Goal: Task Accomplishment & Management: Use online tool/utility

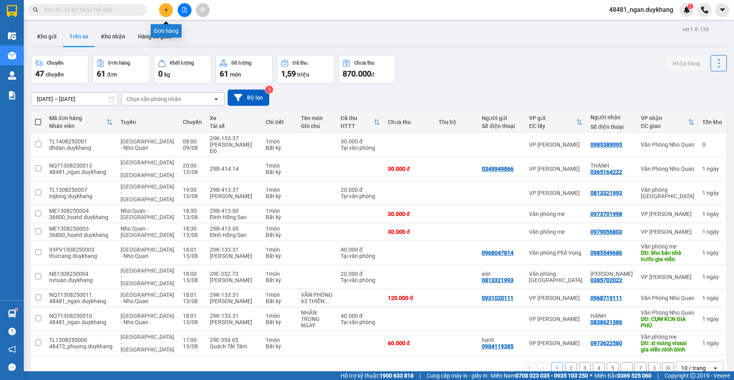
click at [164, 10] on icon "plus" at bounding box center [166, 10] width 4 height 0
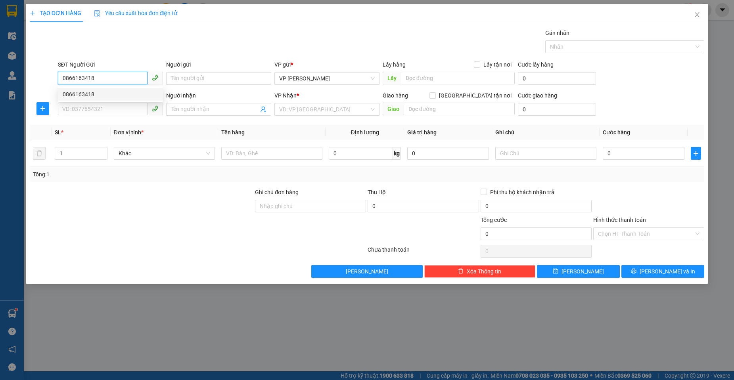
drag, startPoint x: 124, startPoint y: 92, endPoint x: 120, endPoint y: 99, distance: 8.2
click at [122, 95] on div "0866163418" at bounding box center [111, 94] width 96 height 9
type input "0866163418"
click at [114, 96] on div "SĐT Người Nhận" at bounding box center [110, 95] width 105 height 9
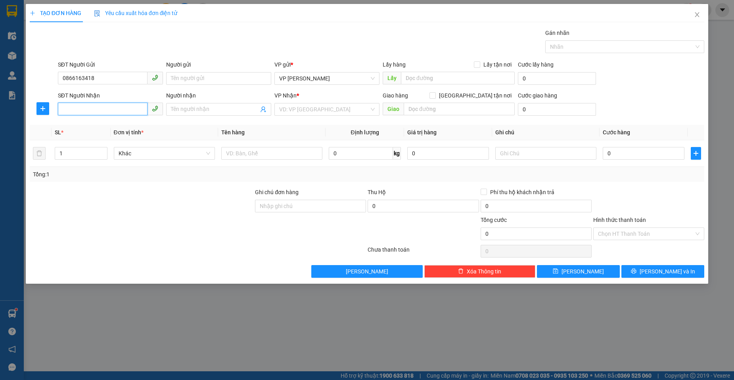
click at [114, 103] on input "SĐT Người Nhận" at bounding box center [103, 109] width 90 height 13
click at [187, 82] on input "Người gửi" at bounding box center [218, 78] width 105 height 13
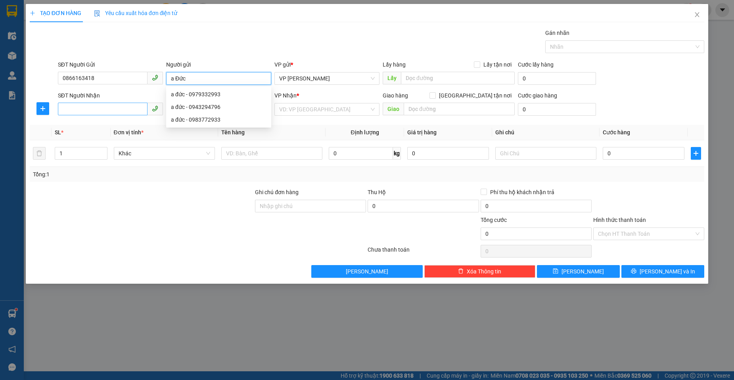
type input "a Đức"
click at [126, 109] on input "SĐT Người Nhận" at bounding box center [103, 109] width 90 height 13
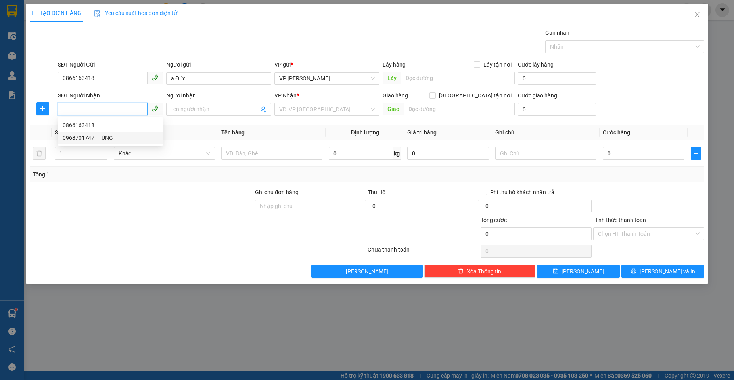
click at [114, 133] on div "0968701747 - TÙNG" at bounding box center [110, 138] width 105 height 13
type input "0968701747"
type input "TÙNG"
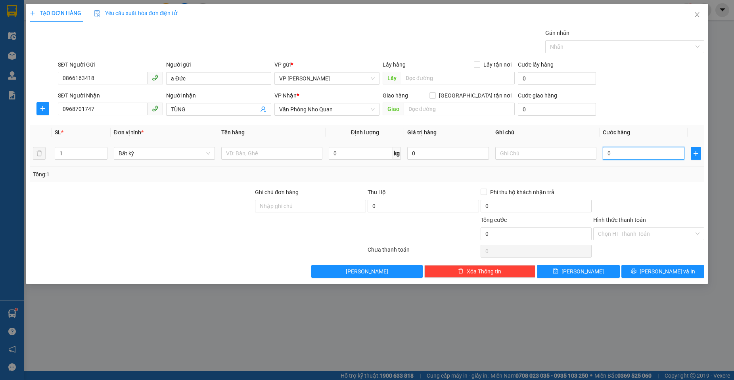
click at [639, 157] on input "0" at bounding box center [644, 153] width 82 height 13
type input "3"
type input "30"
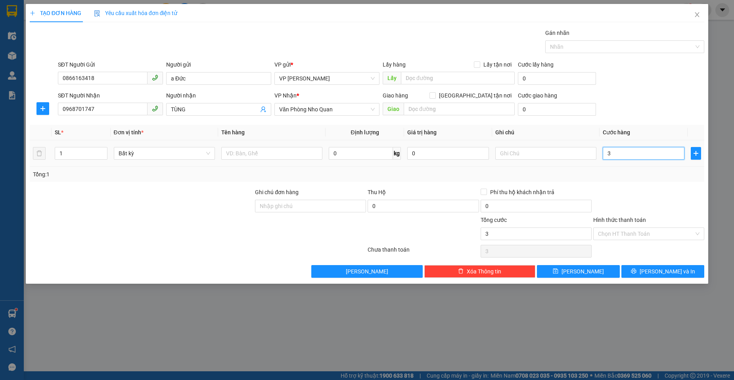
type input "30"
type input "300"
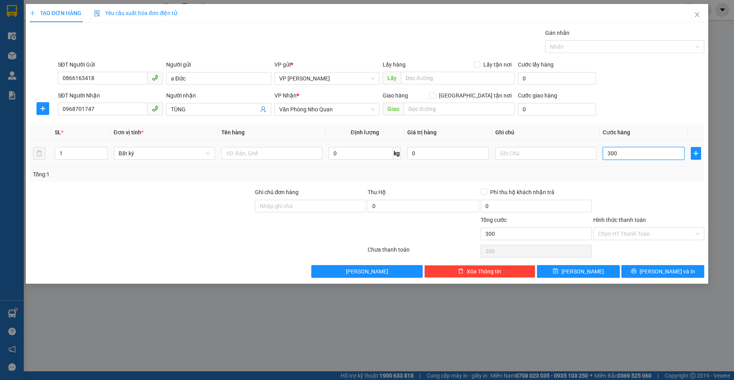
type input "3.000"
type input "30.000"
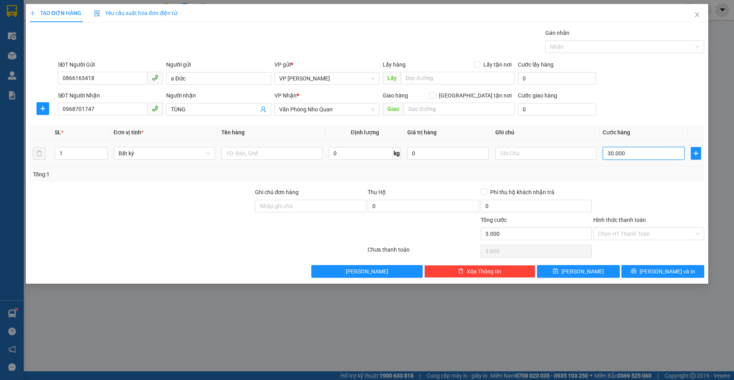
type input "30.000"
click at [636, 182] on div "Transit Pickup Surcharge Ids Transit Deliver Surcharge Ids Transit Deliver Surc…" at bounding box center [367, 153] width 674 height 249
click at [636, 269] on icon "printer" at bounding box center [634, 271] width 6 height 6
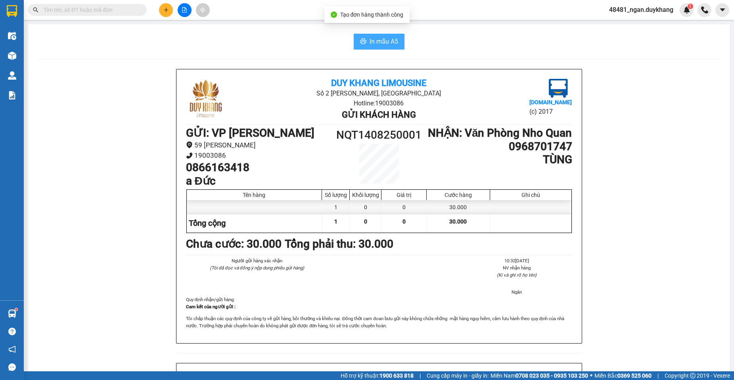
click at [391, 40] on span "In mẫu A5" at bounding box center [383, 41] width 29 height 10
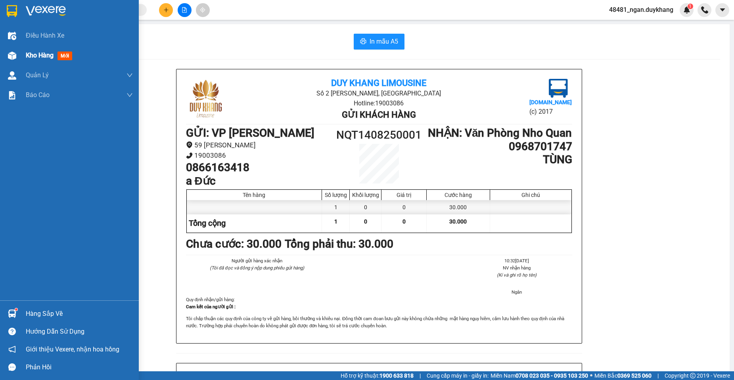
click at [13, 55] on img at bounding box center [12, 56] width 8 height 8
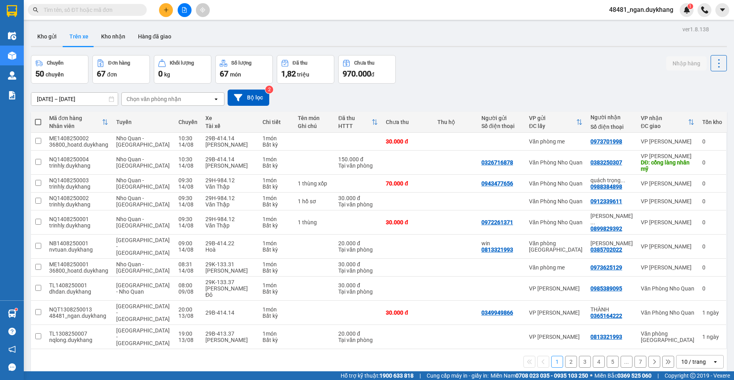
drag, startPoint x: 49, startPoint y: 37, endPoint x: 56, endPoint y: 78, distance: 41.4
click at [49, 38] on button "Kho gửi" at bounding box center [47, 36] width 32 height 19
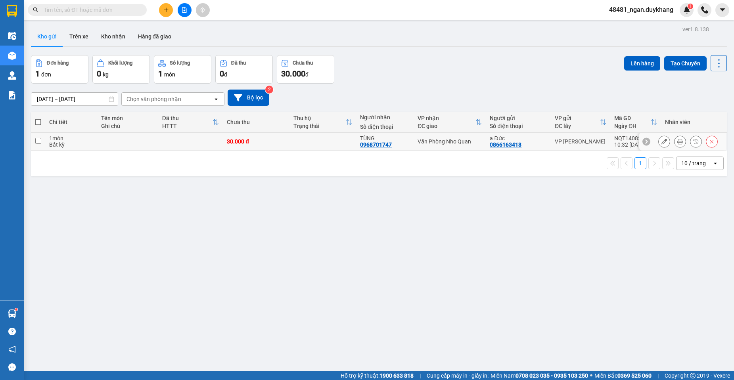
drag, startPoint x: 39, startPoint y: 143, endPoint x: 66, endPoint y: 142, distance: 27.0
click at [38, 143] on input "checkbox" at bounding box center [38, 141] width 6 height 6
checkbox input "true"
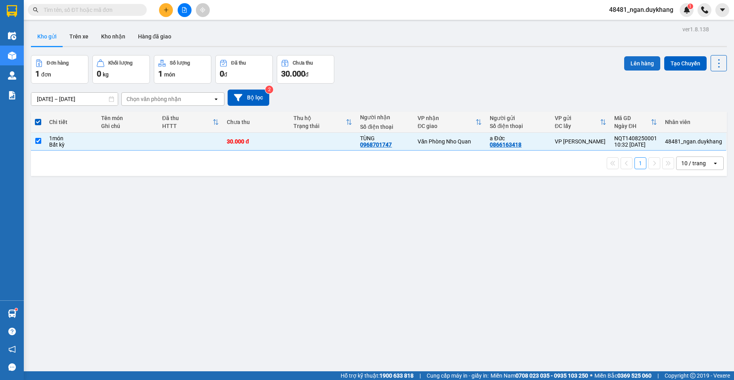
click at [631, 68] on button "Lên hàng" at bounding box center [642, 63] width 36 height 14
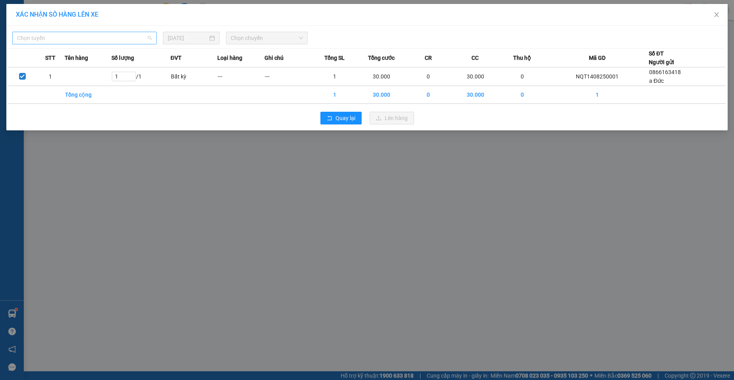
click at [143, 42] on span "Chọn tuyến" at bounding box center [84, 38] width 135 height 12
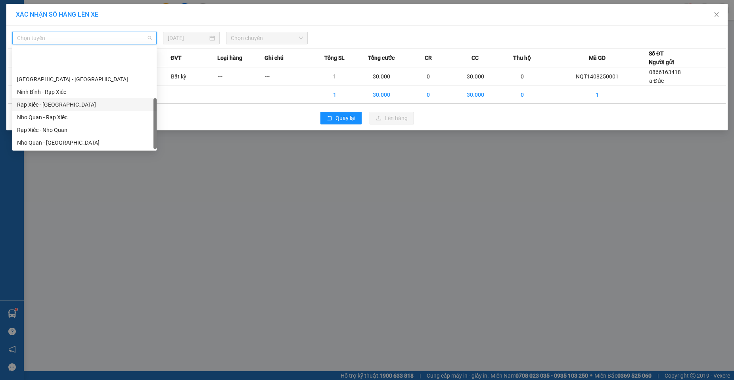
scroll to position [38, 0]
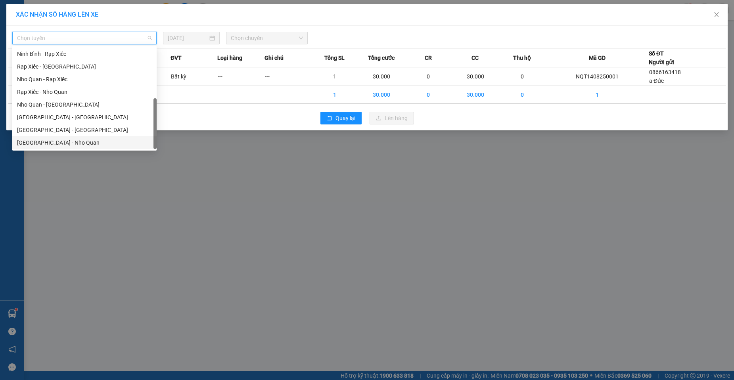
click at [57, 139] on div "[GEOGRAPHIC_DATA] - Nho Quan" at bounding box center [84, 142] width 135 height 9
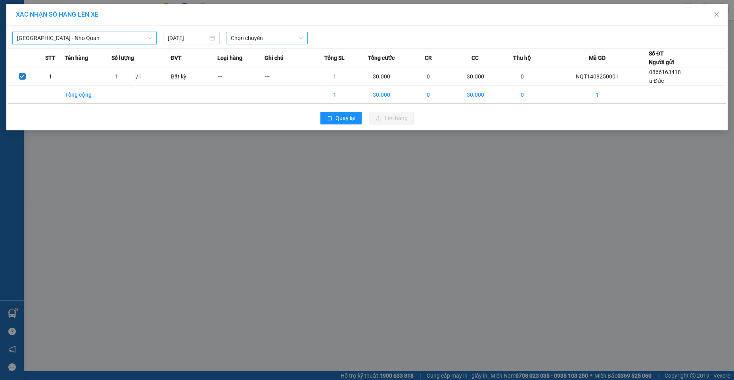
click at [254, 42] on span "Chọn chuyến" at bounding box center [267, 38] width 72 height 12
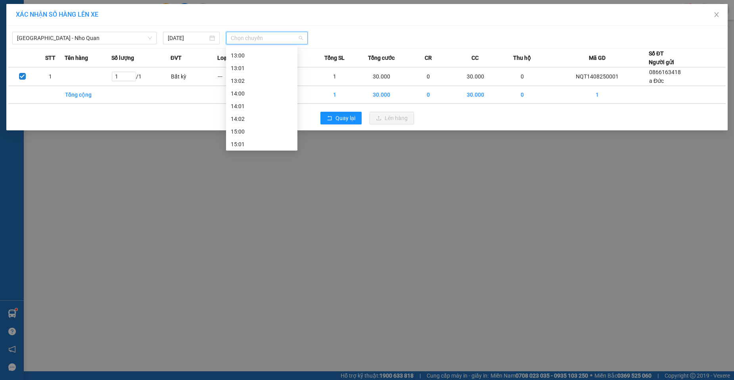
scroll to position [238, 0]
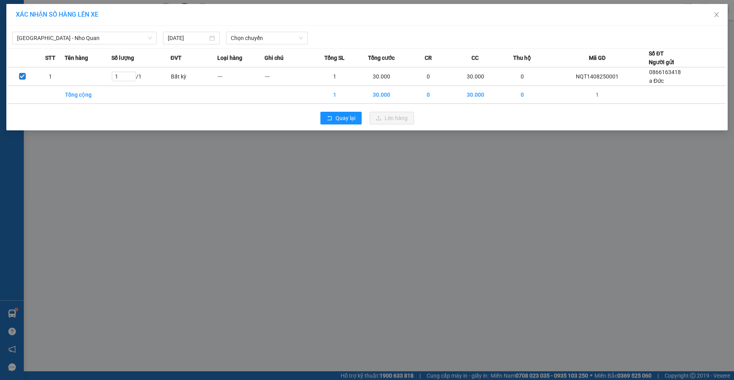
click at [105, 154] on div "XÁC NHẬN SỐ HÀNG LÊN XE [GEOGRAPHIC_DATA] - Nho Quan [DATE] Chọn chuyến STT Tên…" at bounding box center [367, 190] width 734 height 380
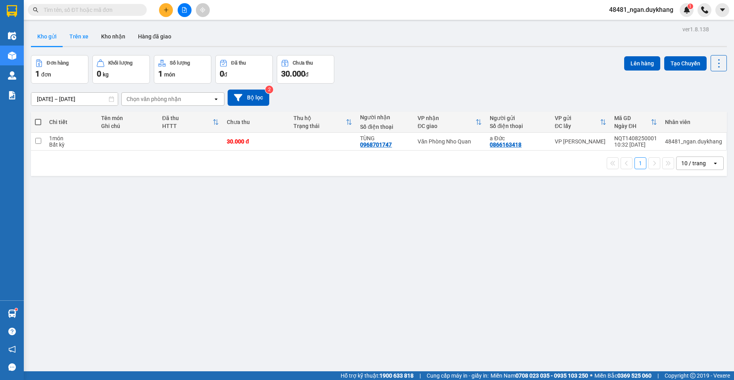
click at [90, 40] on button "Trên xe" at bounding box center [79, 36] width 32 height 19
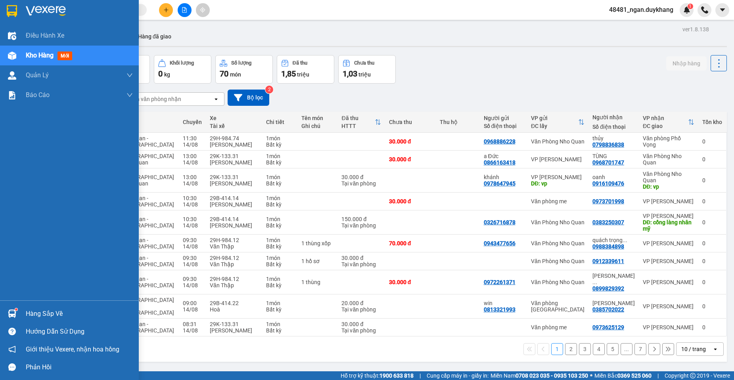
click at [12, 313] on img at bounding box center [12, 314] width 8 height 8
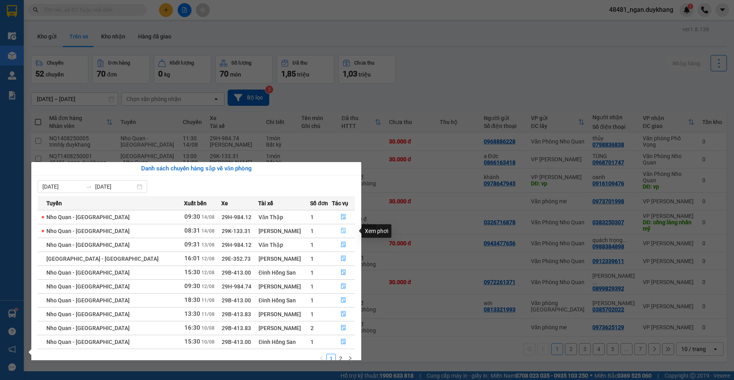
click at [341, 230] on icon "file-done" at bounding box center [344, 231] width 6 height 6
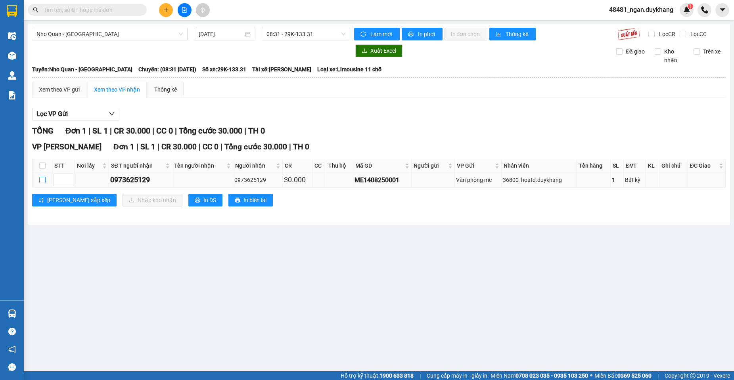
click at [43, 179] on input "checkbox" at bounding box center [42, 180] width 6 height 6
checkbox input "true"
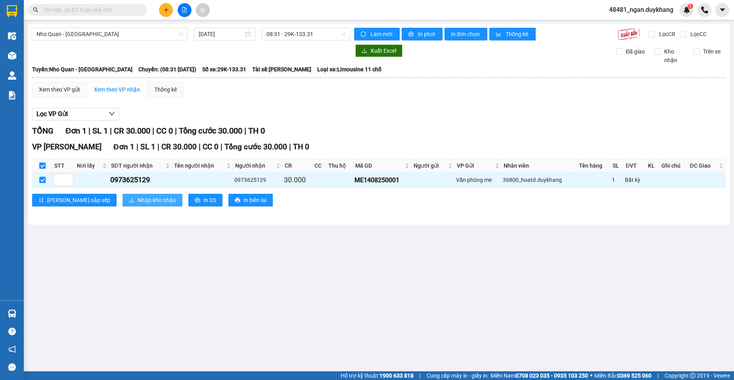
click at [138, 198] on span "Nhập kho nhận" at bounding box center [157, 200] width 38 height 9
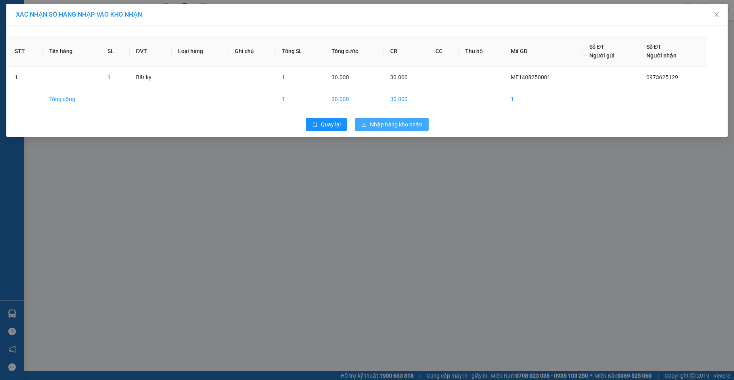
click at [379, 123] on span "Nhập hàng kho nhận" at bounding box center [396, 124] width 52 height 9
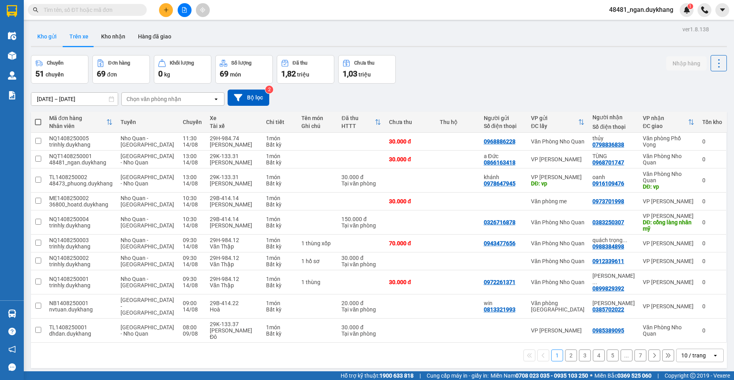
click at [52, 35] on button "Kho gửi" at bounding box center [47, 36] width 32 height 19
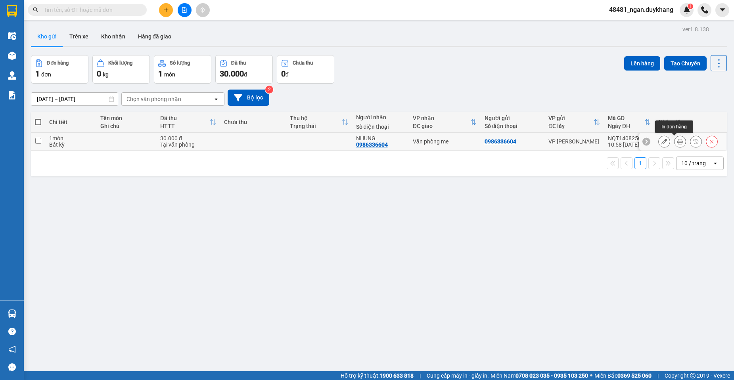
click at [677, 140] on icon at bounding box center [680, 142] width 6 height 6
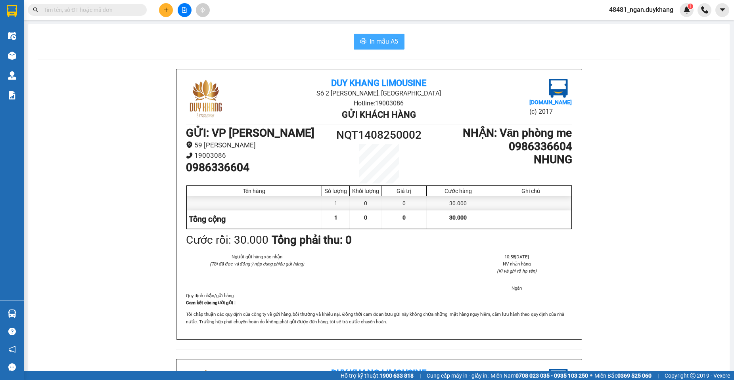
click at [389, 44] on span "In mẫu A5" at bounding box center [383, 41] width 29 height 10
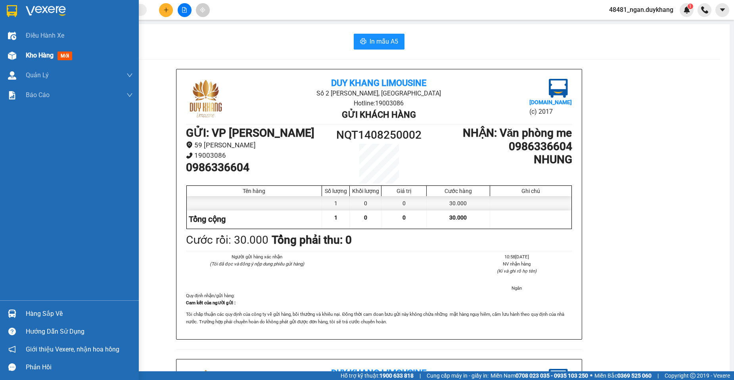
click at [36, 55] on span "Kho hàng" at bounding box center [40, 56] width 28 height 8
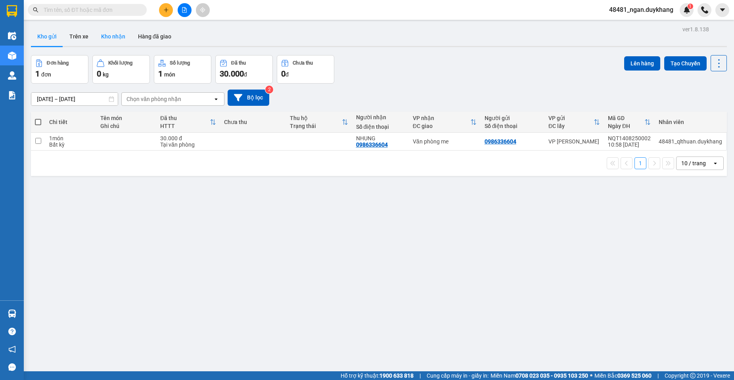
click at [113, 37] on button "Kho nhận" at bounding box center [113, 36] width 37 height 19
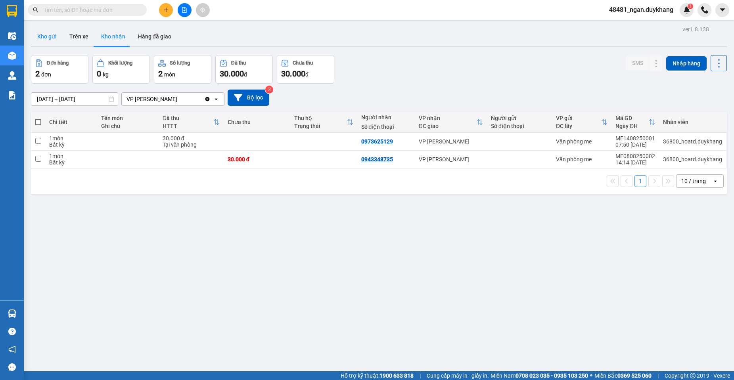
click at [57, 36] on button "Kho gửi" at bounding box center [47, 36] width 32 height 19
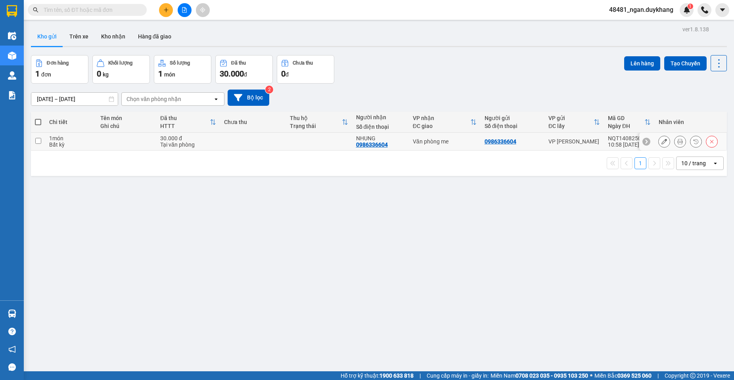
click at [39, 140] on input "checkbox" at bounding box center [38, 141] width 6 height 6
checkbox input "true"
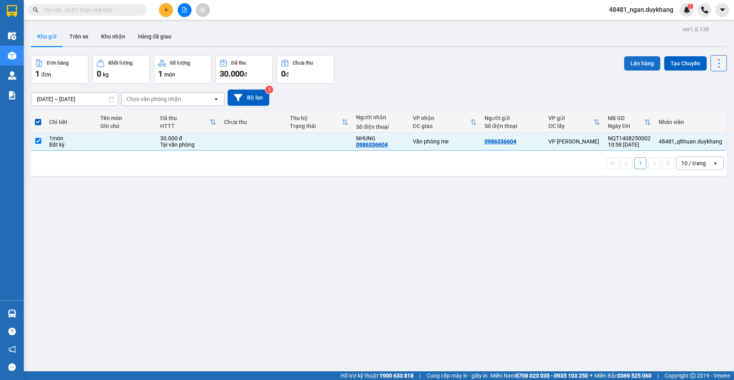
click at [631, 61] on button "Lên hàng" at bounding box center [642, 63] width 36 height 14
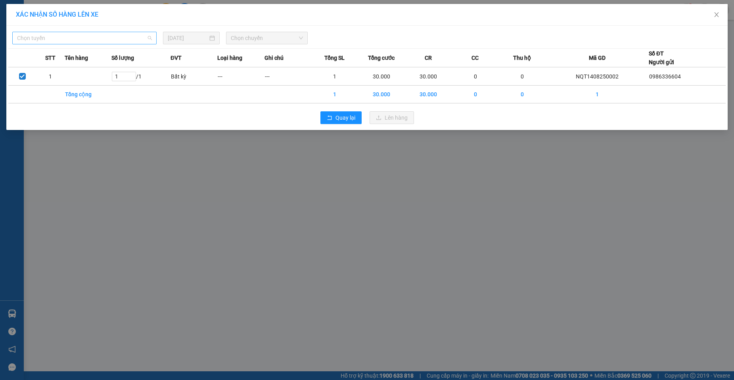
click at [88, 39] on span "Chọn tuyến" at bounding box center [84, 38] width 135 height 12
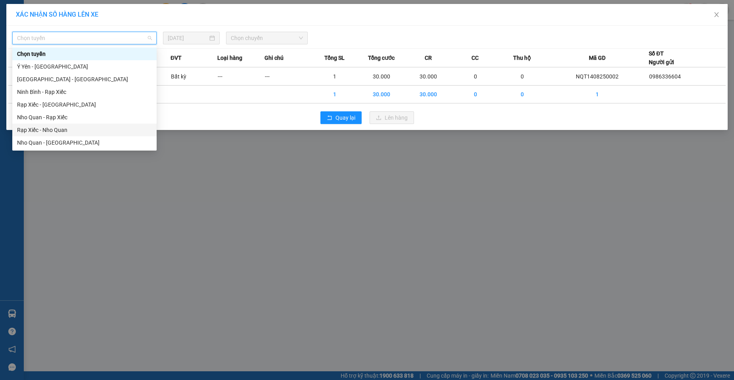
scroll to position [38, 0]
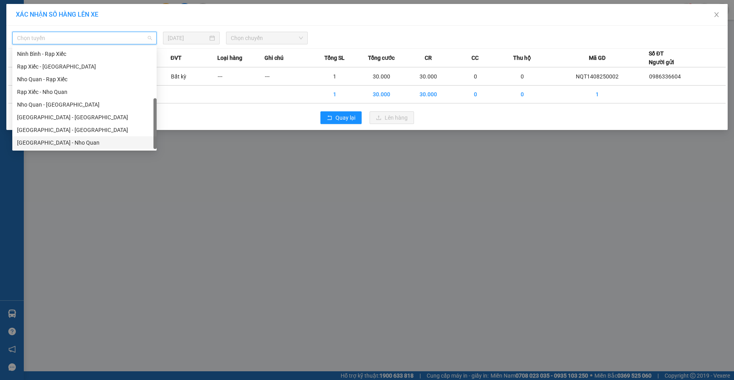
click at [54, 140] on div "[GEOGRAPHIC_DATA] - Nho Quan" at bounding box center [84, 142] width 135 height 9
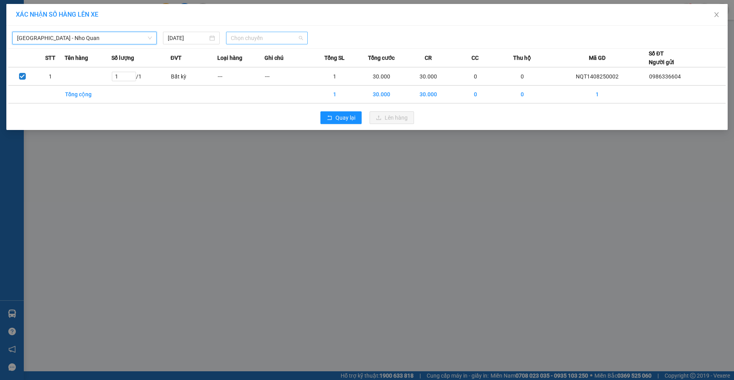
click at [257, 42] on span "Chọn chuyến" at bounding box center [267, 38] width 72 height 12
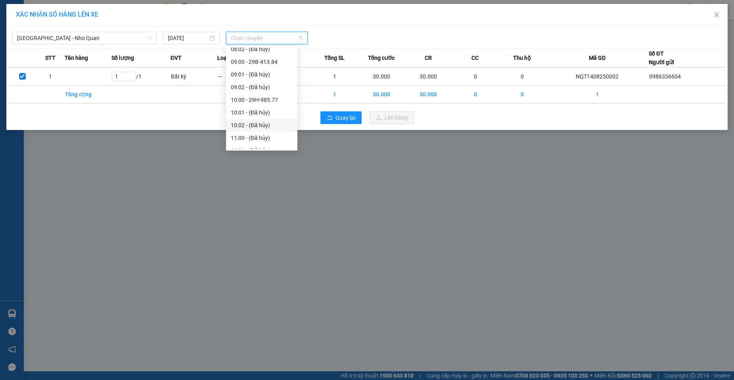
scroll to position [198, 0]
click at [262, 136] on div "13:00 - 29K-133.31" at bounding box center [262, 134] width 62 height 9
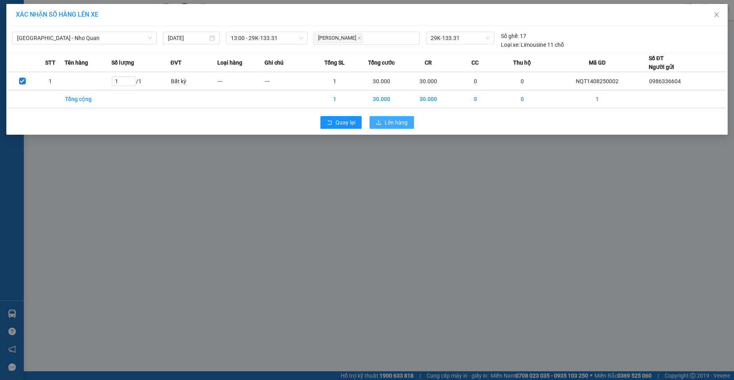
click at [408, 121] on button "Lên hàng" at bounding box center [391, 122] width 44 height 13
